Goal: Find specific page/section: Find specific page/section

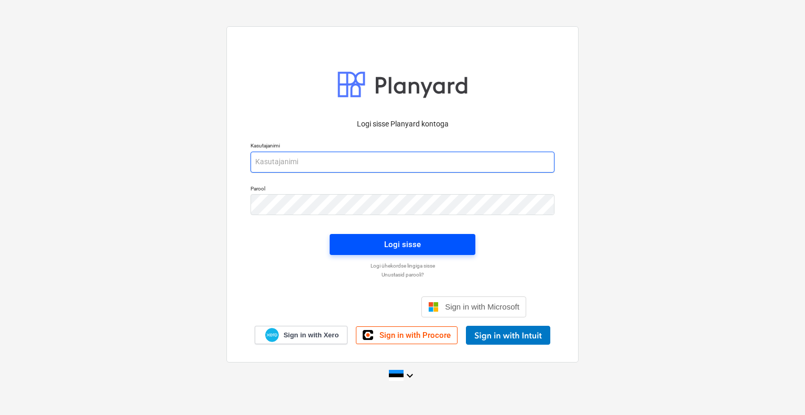
type input "[EMAIL_ADDRESS][DOMAIN_NAME]"
click at [409, 243] on div "Logi sisse" at bounding box center [402, 245] width 37 height 14
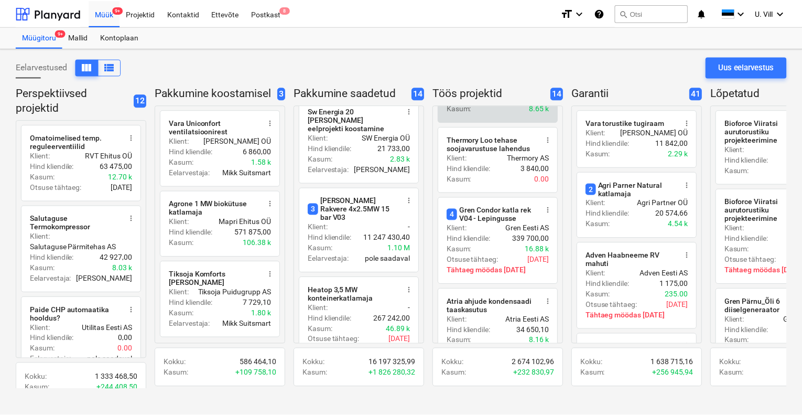
scroll to position [349, 0]
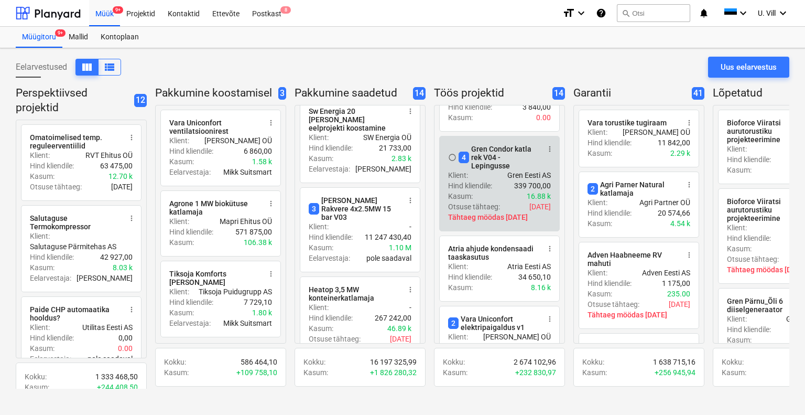
click at [508, 170] on p "Gren Eesti AS" at bounding box center [530, 175] width 44 height 10
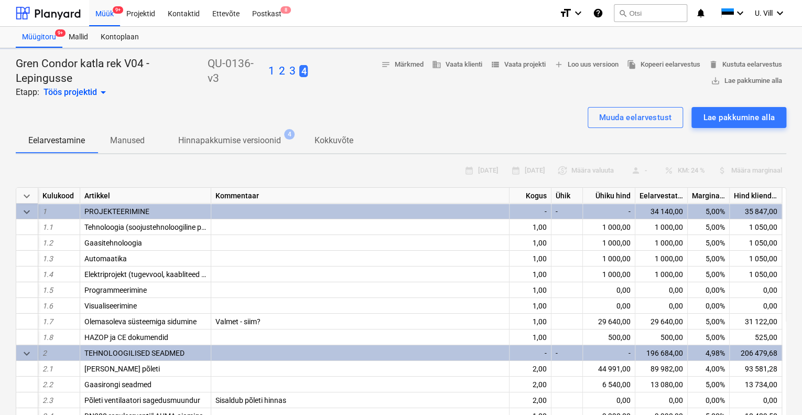
type textarea "x"
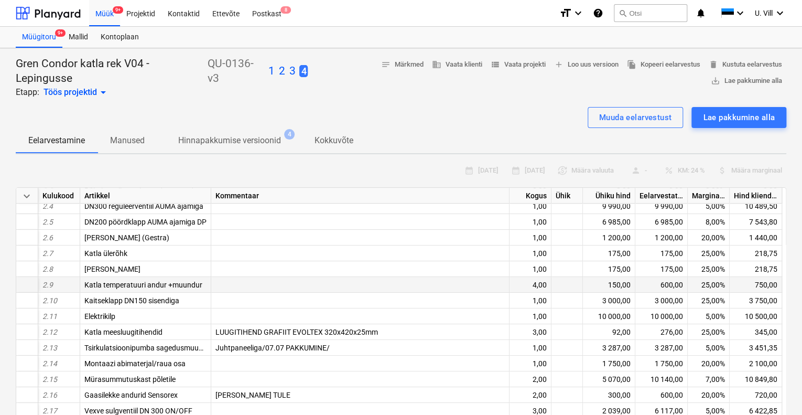
scroll to position [279, 0]
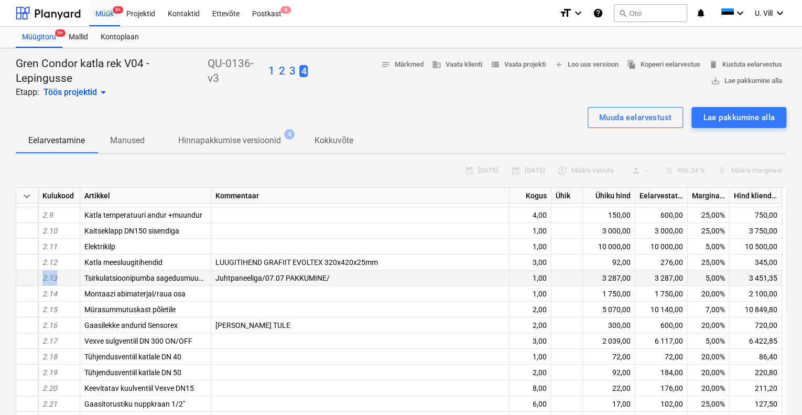
drag, startPoint x: 64, startPoint y: 275, endPoint x: 41, endPoint y: 275, distance: 23.6
click at [41, 275] on div "2.13" at bounding box center [59, 278] width 42 height 16
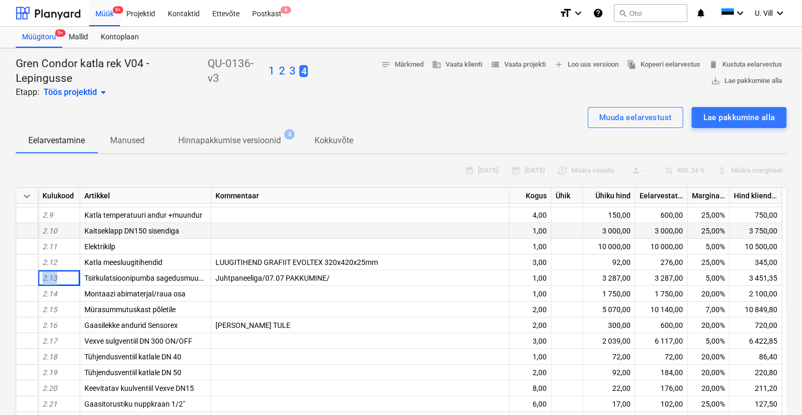
copy span "2.13"
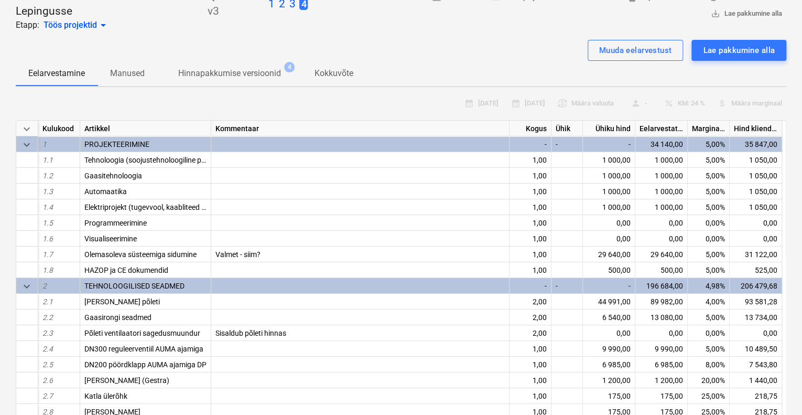
scroll to position [0, 0]
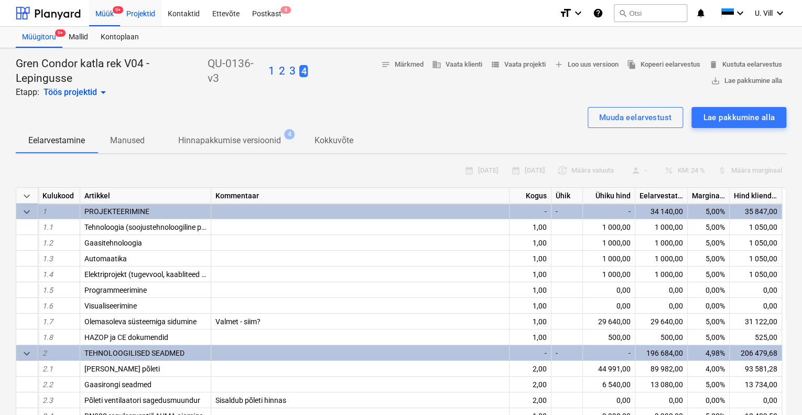
click at [141, 16] on div "Projektid" at bounding box center [140, 12] width 41 height 27
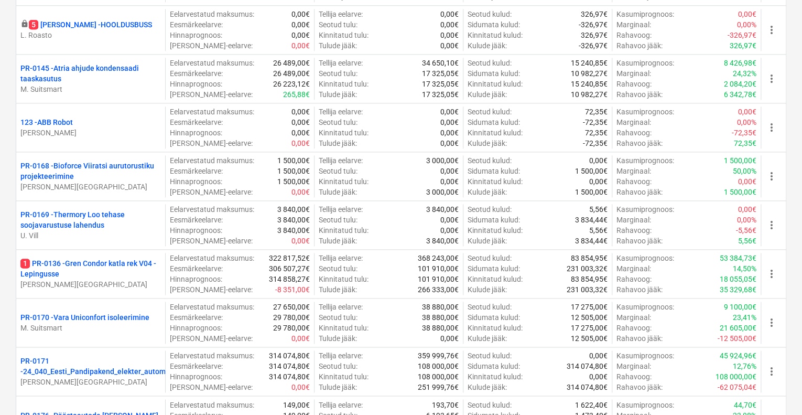
scroll to position [629, 0]
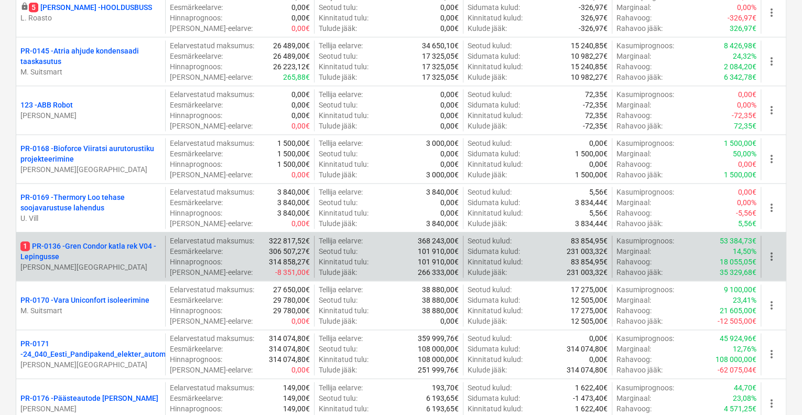
click at [67, 241] on p "1 PR-0136 - Gren Condor katla rek V04 - Lepingusse" at bounding box center [90, 251] width 141 height 21
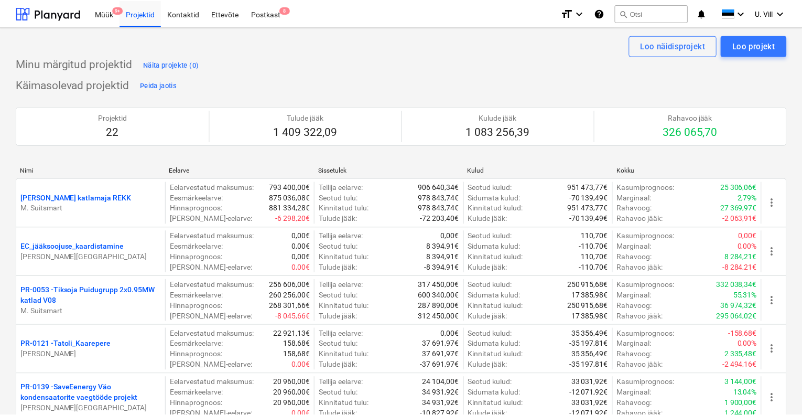
scroll to position [629, 0]
